Goal: Task Accomplishment & Management: Manage account settings

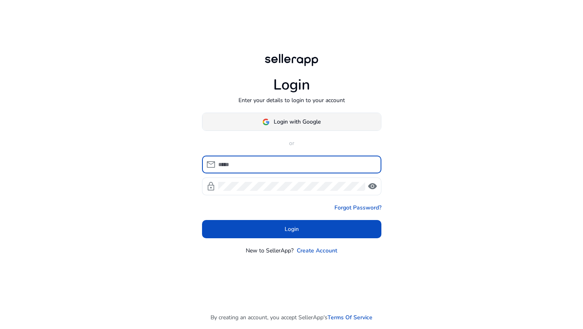
click at [327, 121] on span at bounding box center [291, 121] width 179 height 19
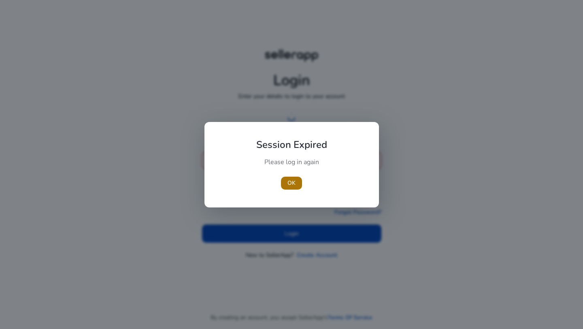
click at [298, 172] on div "Please log in again" at bounding box center [292, 166] width 90 height 17
click at [297, 175] on span "button" at bounding box center [291, 182] width 21 height 19
